Goal: Information Seeking & Learning: Learn about a topic

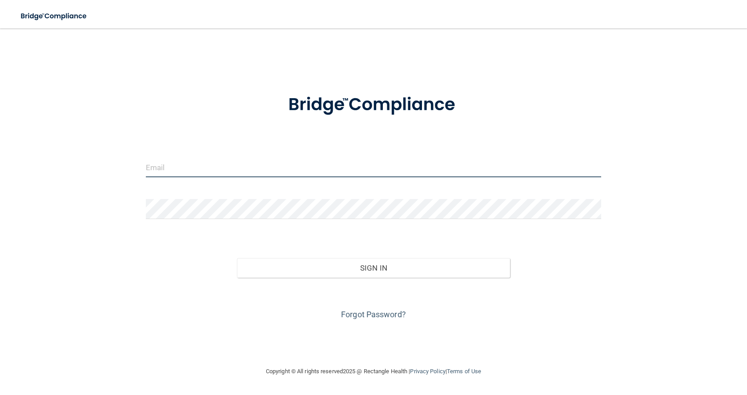
click at [224, 170] on input "email" at bounding box center [373, 167] width 455 height 20
type input "[EMAIL_ADDRESS][DOMAIN_NAME]"
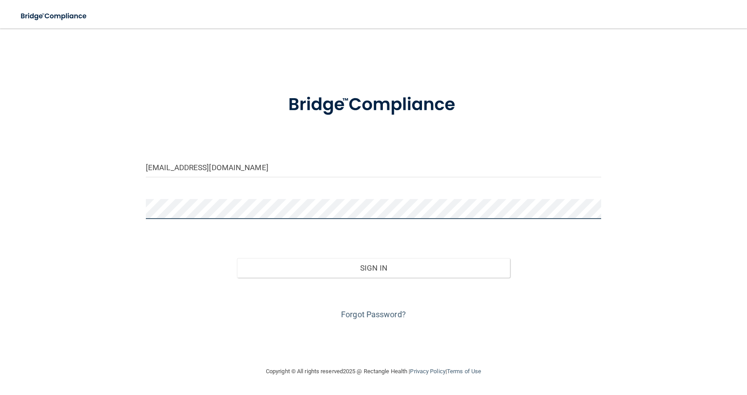
click at [237, 258] on button "Sign In" at bounding box center [373, 268] width 273 height 20
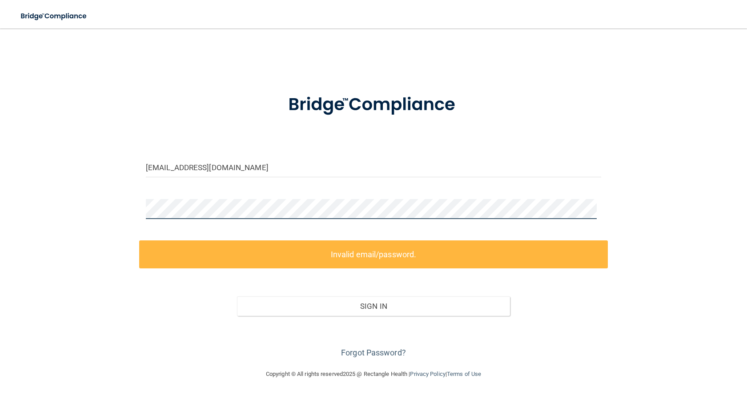
click at [125, 214] on div "maurer19@yahoo.com Invalid email/password. You don't have permission to access …" at bounding box center [373, 198] width 711 height 323
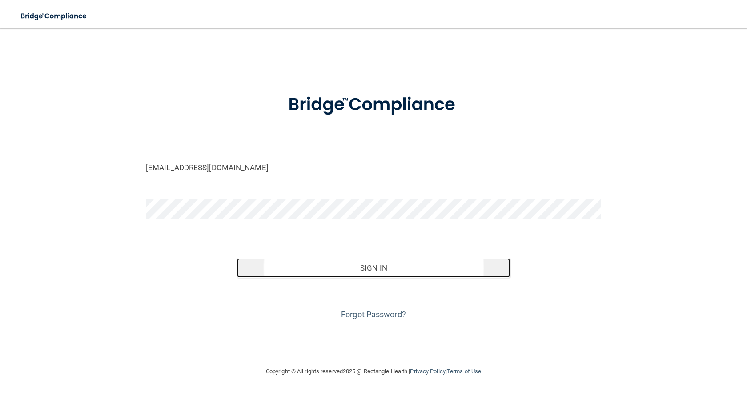
click at [385, 268] on button "Sign In" at bounding box center [373, 268] width 273 height 20
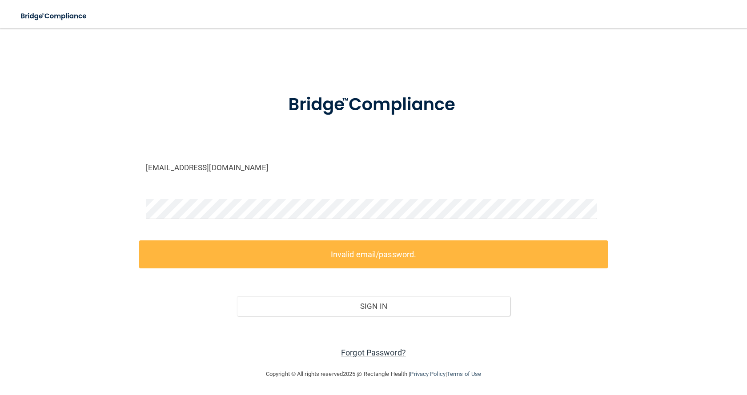
click at [367, 353] on link "Forgot Password?" at bounding box center [373, 352] width 65 height 9
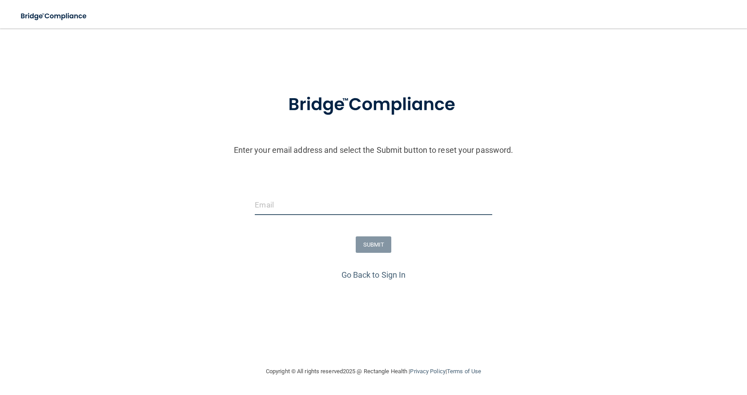
click at [320, 205] on input "email" at bounding box center [373, 205] width 237 height 20
type input "[EMAIL_ADDRESS][DOMAIN_NAME]"
click at [380, 248] on button "SUBMIT" at bounding box center [374, 245] width 36 height 16
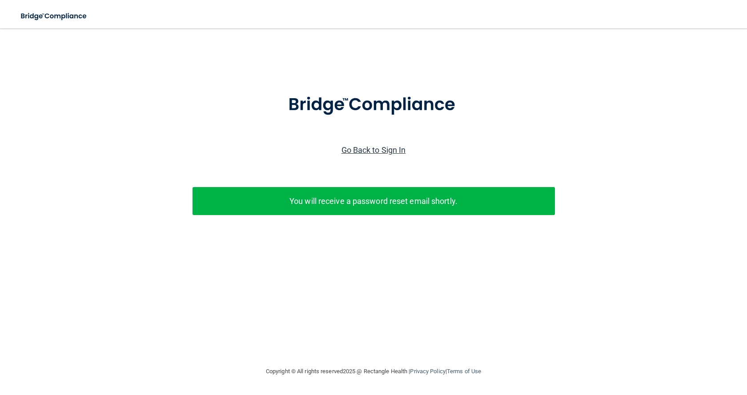
click at [384, 151] on link "Go Back to Sign In" at bounding box center [373, 149] width 64 height 9
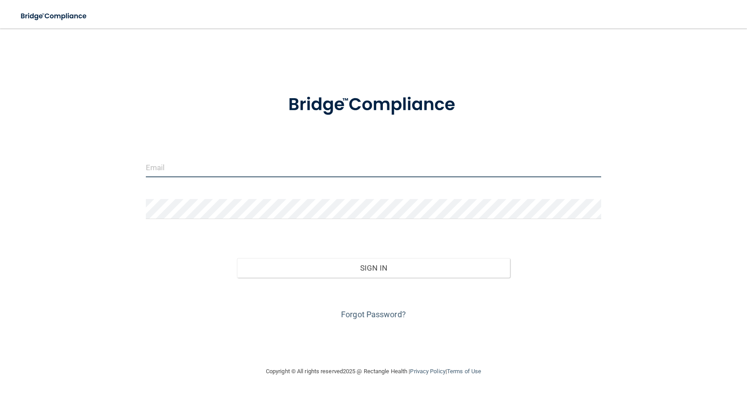
click at [219, 166] on input "email" at bounding box center [373, 167] width 455 height 20
type input "[EMAIL_ADDRESS][DOMAIN_NAME]"
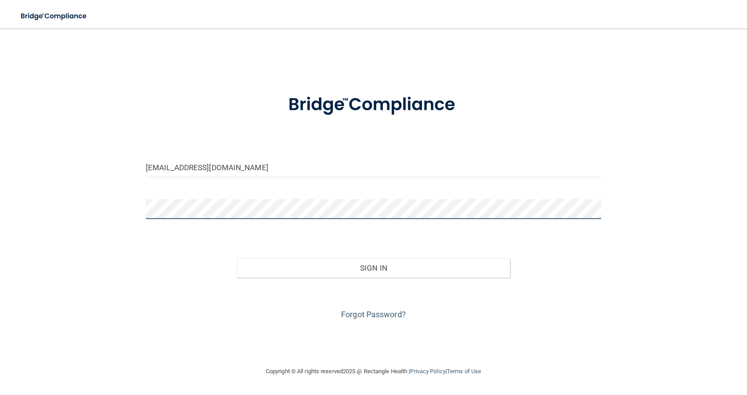
click at [237, 258] on button "Sign In" at bounding box center [373, 268] width 273 height 20
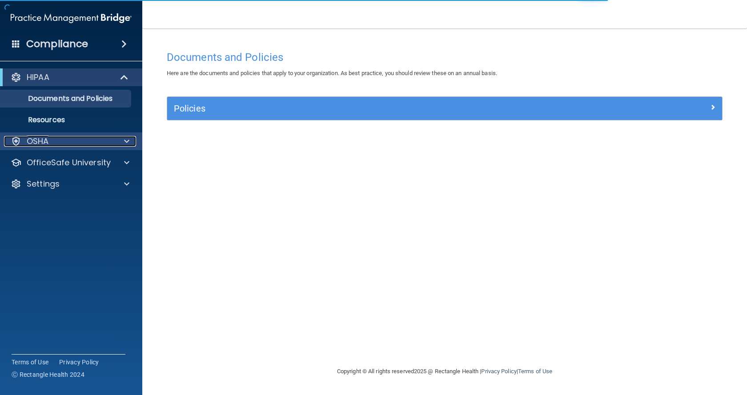
click at [124, 140] on div at bounding box center [125, 141] width 22 height 11
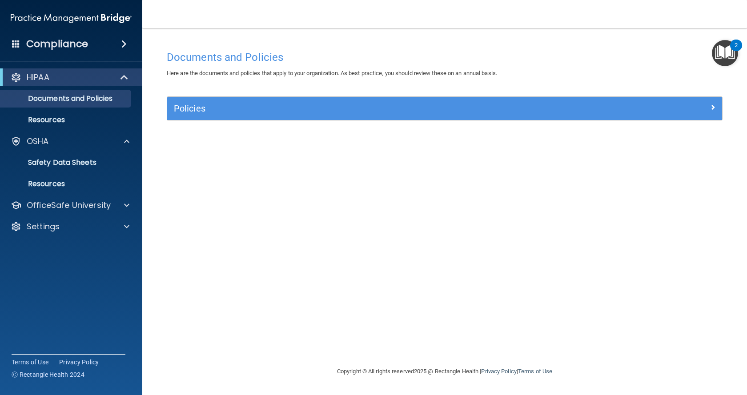
click at [723, 49] on img "Open Resource Center, 2 new notifications" at bounding box center [725, 53] width 26 height 26
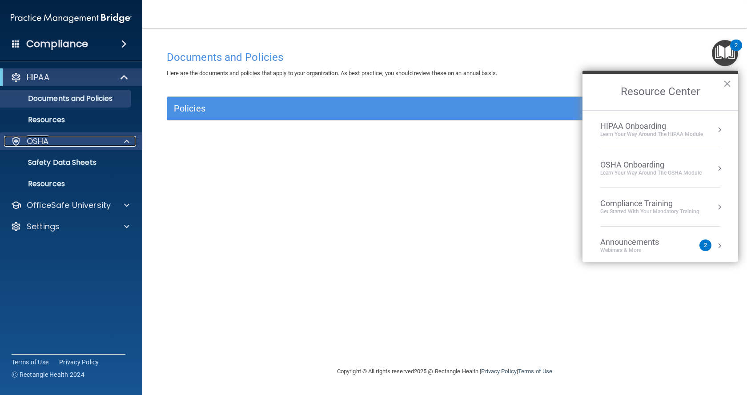
click at [50, 144] on div "OSHA" at bounding box center [59, 141] width 110 height 11
drag, startPoint x: 63, startPoint y: 141, endPoint x: 68, endPoint y: 144, distance: 5.6
click at [63, 142] on div "OSHA" at bounding box center [59, 141] width 110 height 11
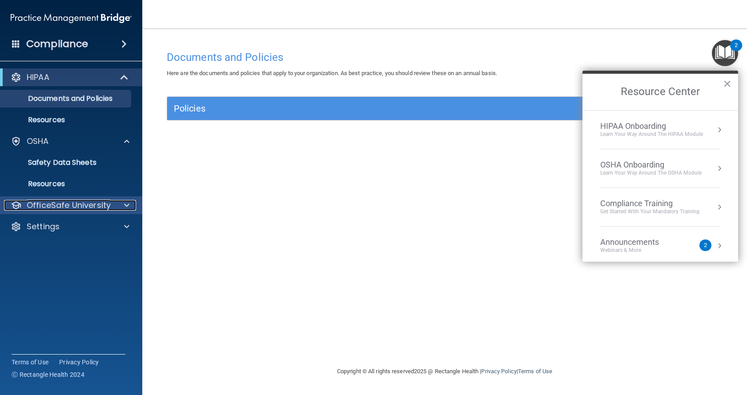
click at [124, 207] on div at bounding box center [125, 205] width 22 height 11
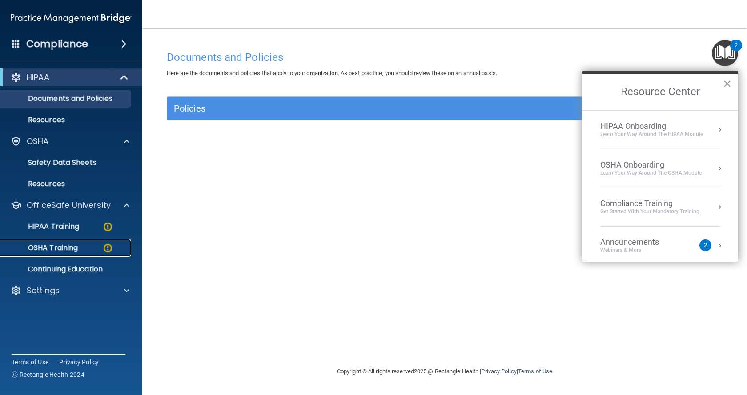
click at [66, 242] on link "OSHA Training" at bounding box center [61, 248] width 140 height 18
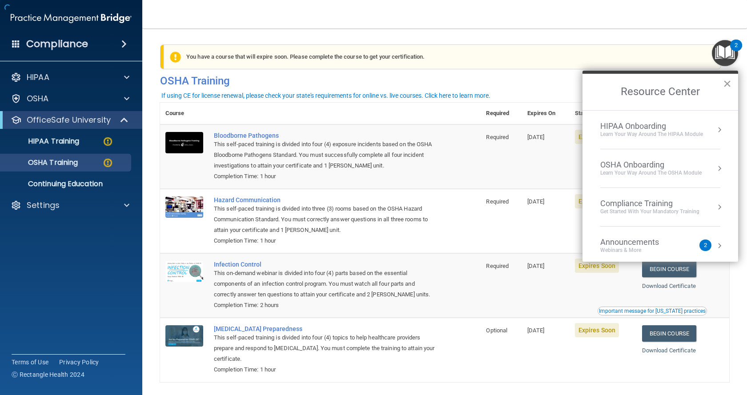
click at [727, 83] on button "×" at bounding box center [727, 83] width 8 height 14
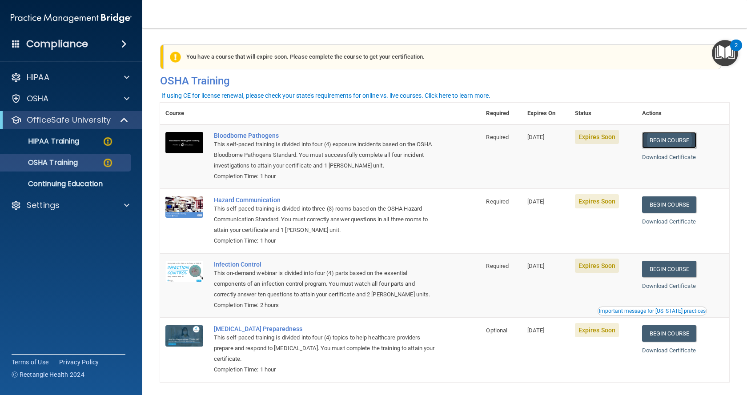
click at [680, 141] on link "Begin Course" at bounding box center [669, 140] width 54 height 16
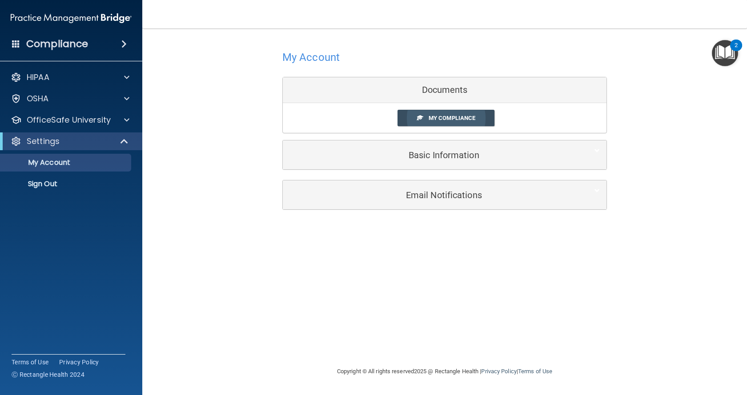
click at [460, 119] on span "My Compliance" at bounding box center [452, 118] width 47 height 7
